Goal: Task Accomplishment & Management: Complete application form

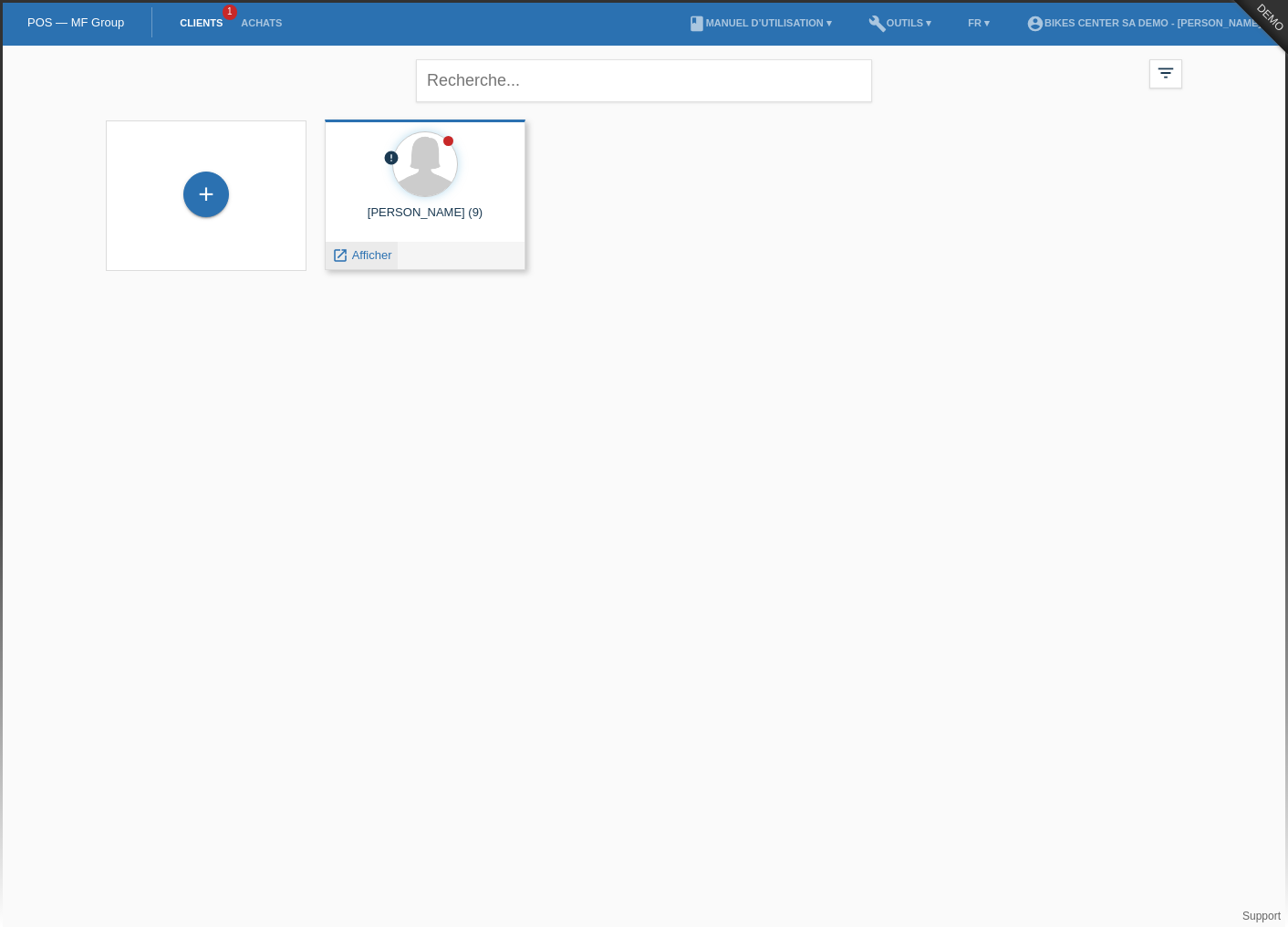
click at [374, 254] on span "Afficher" at bounding box center [372, 255] width 41 height 14
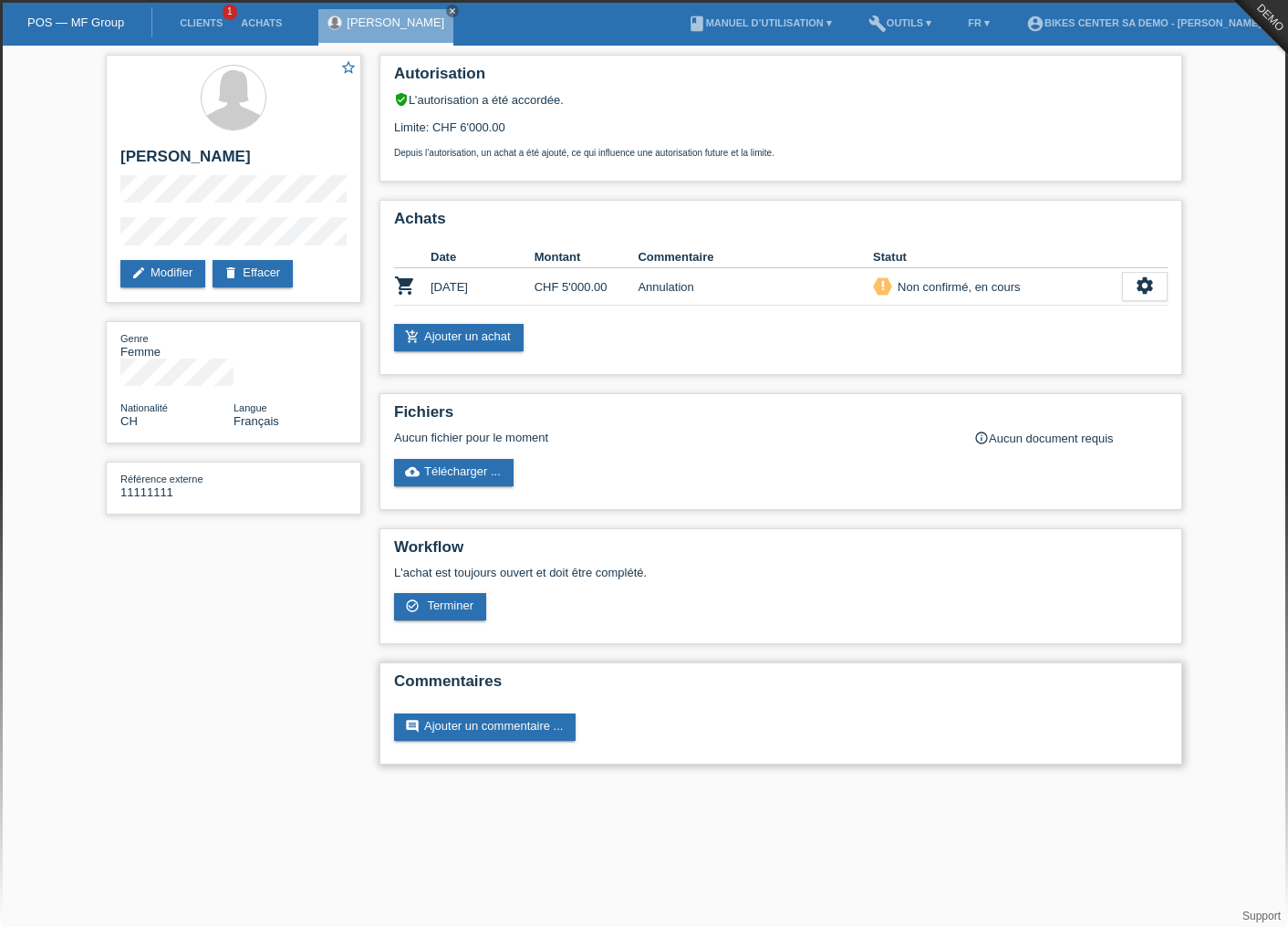
click at [911, 672] on h2 "Commentaires" at bounding box center [781, 686] width 774 height 27
click at [475, 608] on link "check_circle_outline Terminer" at bounding box center [439, 607] width 92 height 27
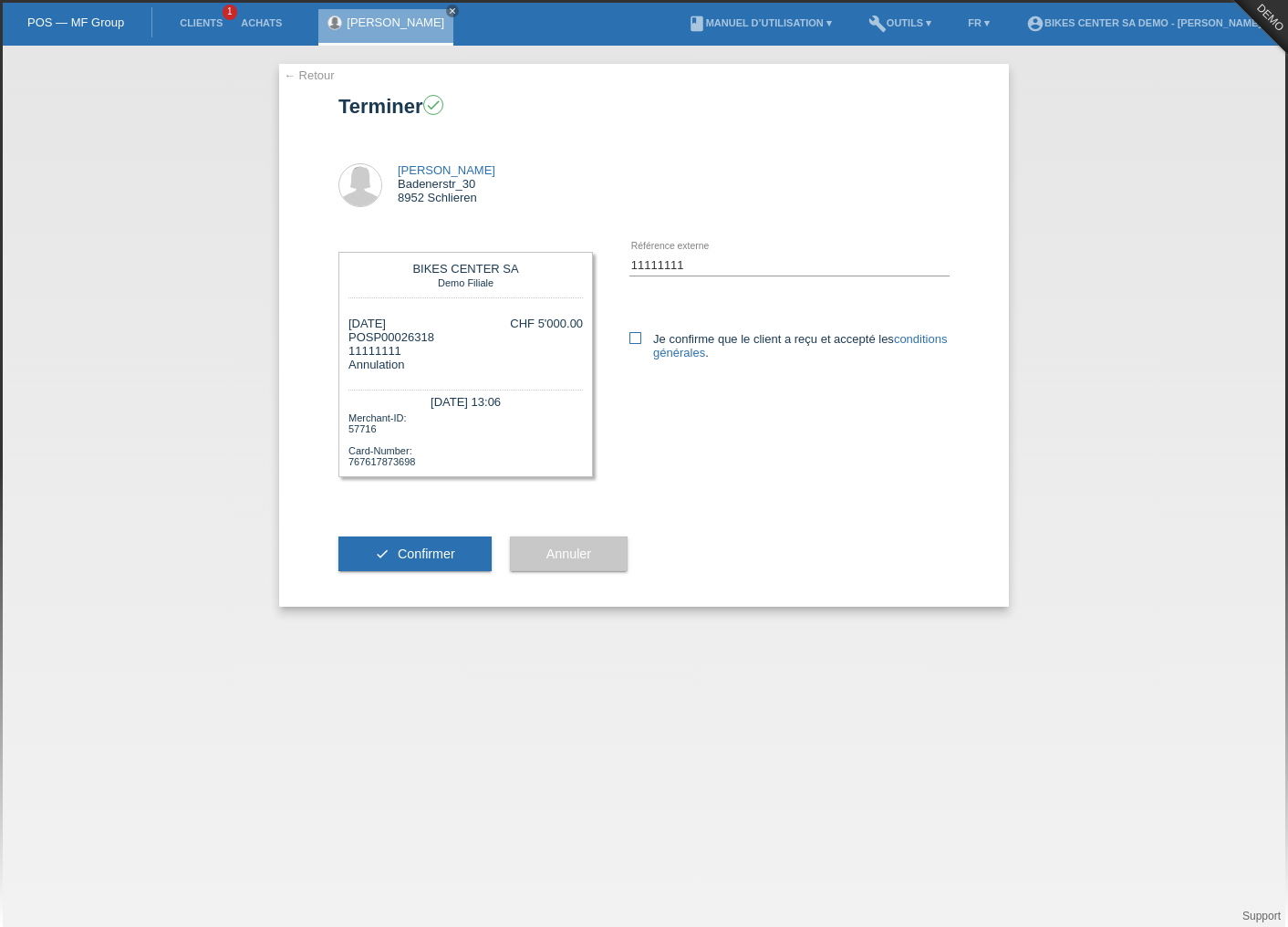
click at [642, 340] on label "Je confirme que le client a reçu et accepté les conditions générales ." at bounding box center [789, 345] width 320 height 27
click at [642, 340] on input "Je confirme que le client a reçu et accepté les conditions générales ." at bounding box center [635, 338] width 12 height 12
checkbox input "true"
click at [478, 544] on button "check Confirmer" at bounding box center [415, 554] width 153 height 35
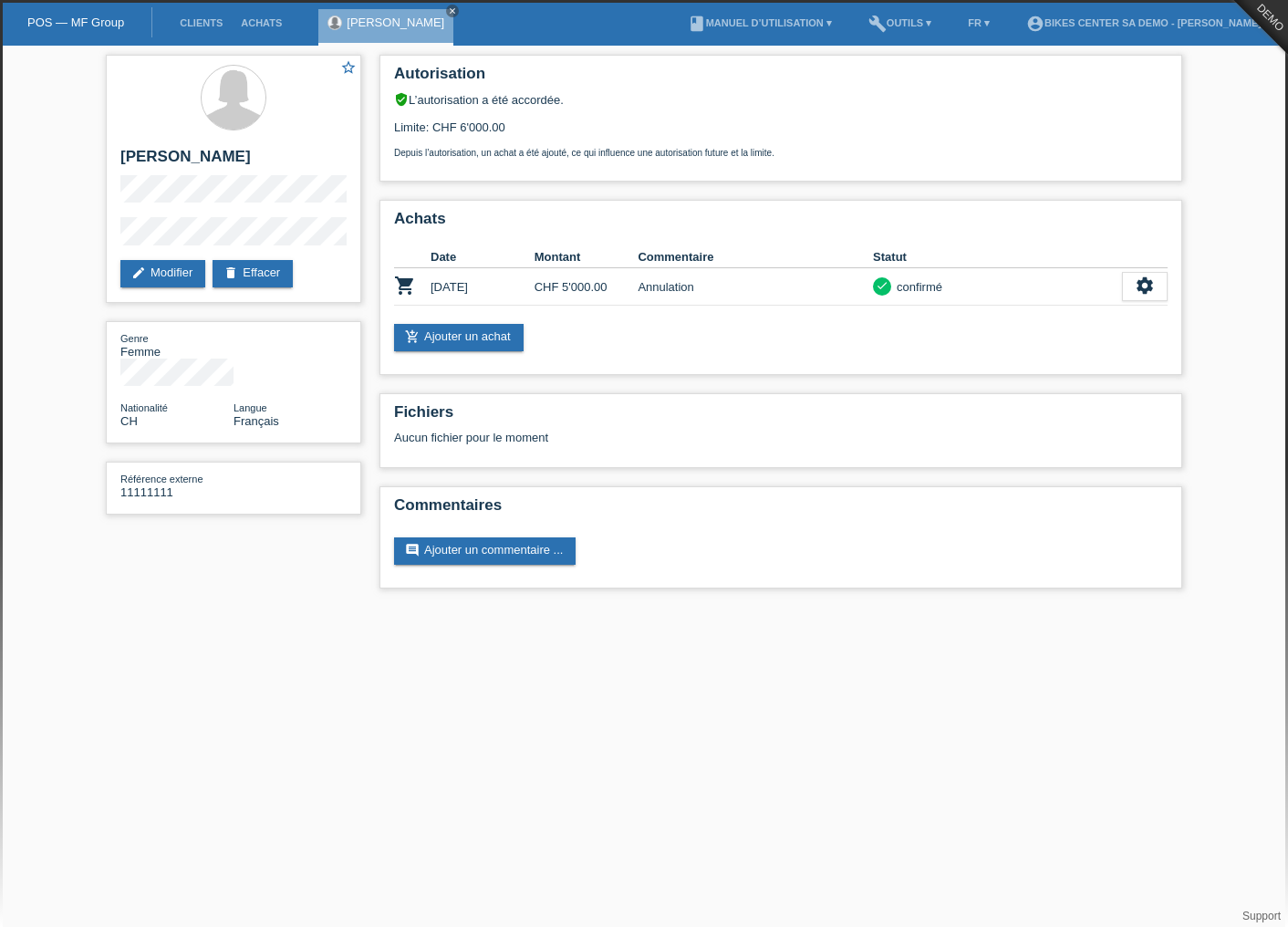
click at [1206, 17] on li "account_circle BIKES CENTER SA Demo - Sonia Meraimi ▾" at bounding box center [1147, 23] width 261 height 46
click at [1173, 24] on link "account_circle BIKES CENTER SA Demo - Sonia Meraimi ▾" at bounding box center [1147, 22] width 261 height 11
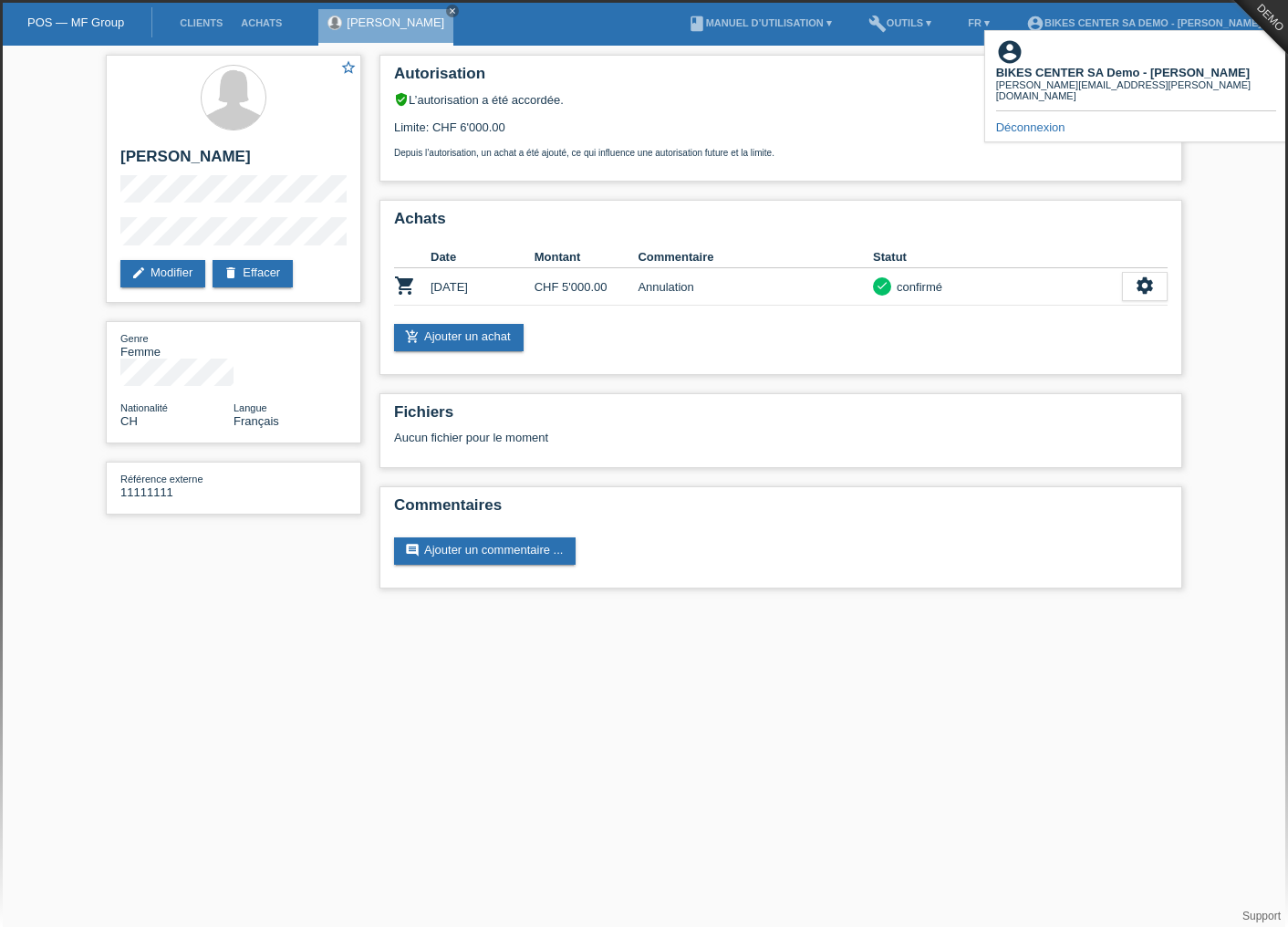
click at [1043, 121] on link "Déconnexion" at bounding box center [1030, 127] width 69 height 14
